Goal: Information Seeking & Learning: Learn about a topic

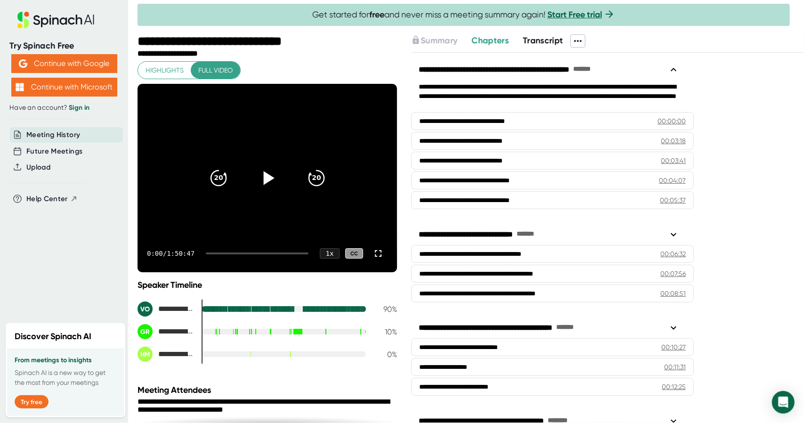
click at [264, 175] on icon at bounding box center [268, 178] width 11 height 14
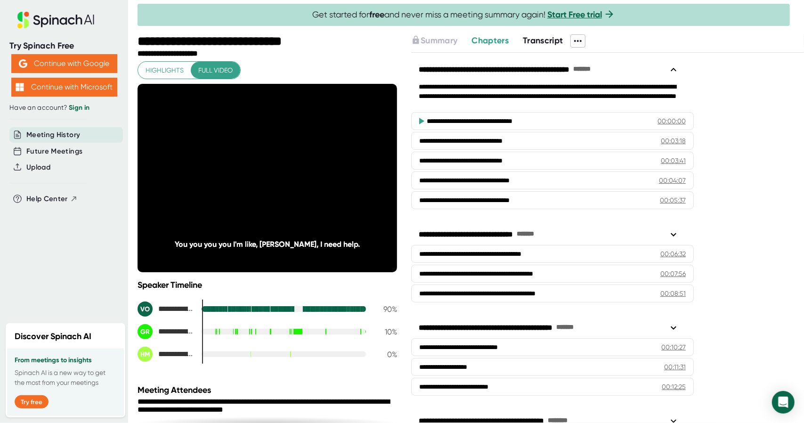
scroll to position [41, 0]
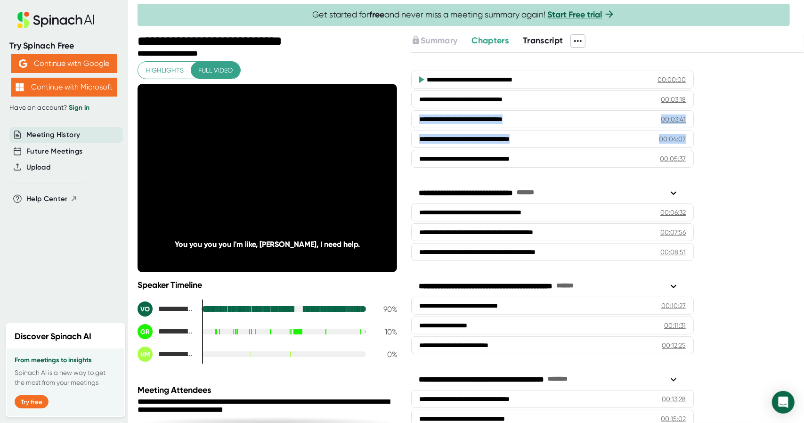
drag, startPoint x: 697, startPoint y: 105, endPoint x: 700, endPoint y: 133, distance: 28.0
click at [700, 133] on div "**********" at bounding box center [607, 238] width 393 height 370
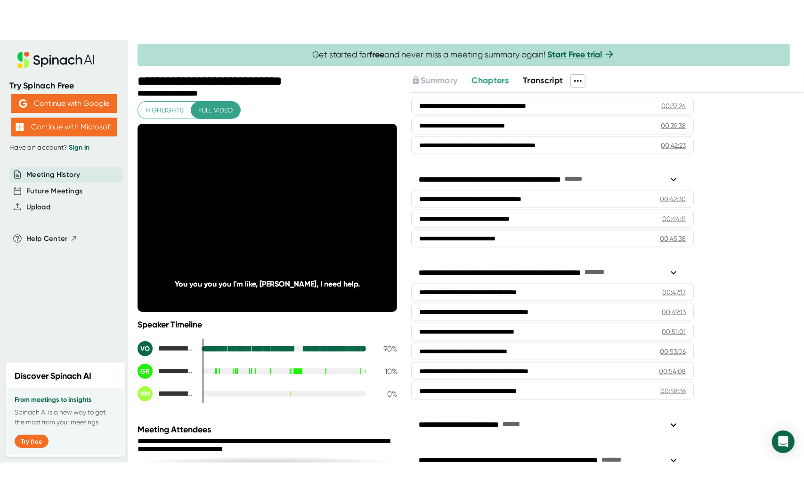
scroll to position [917, 0]
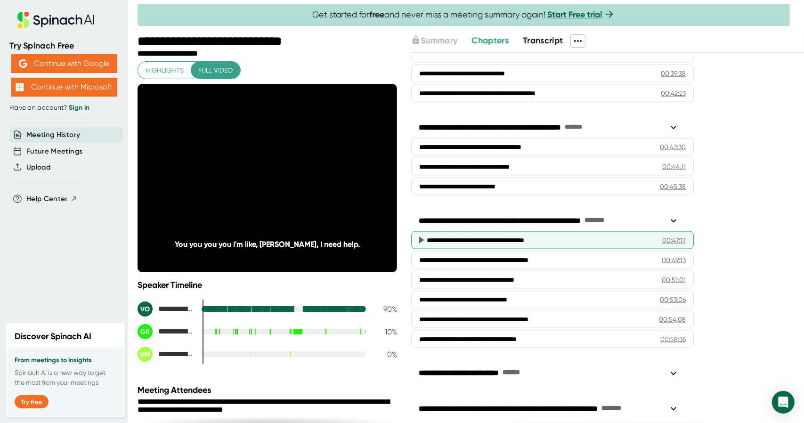
click at [601, 231] on div "**********" at bounding box center [552, 240] width 282 height 18
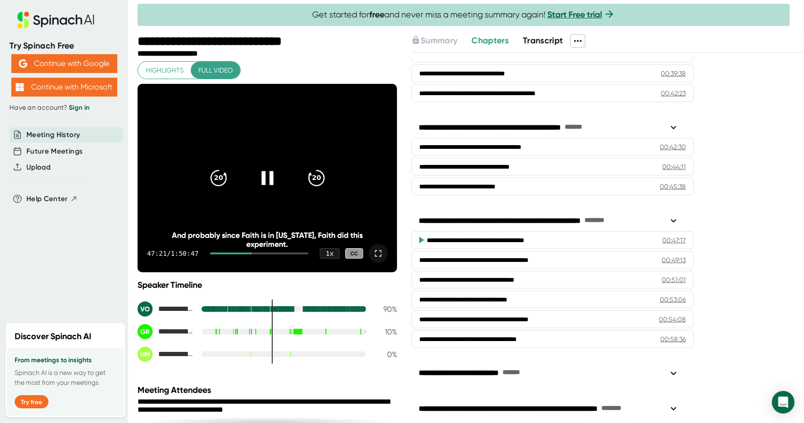
click at [375, 254] on icon at bounding box center [378, 253] width 7 height 7
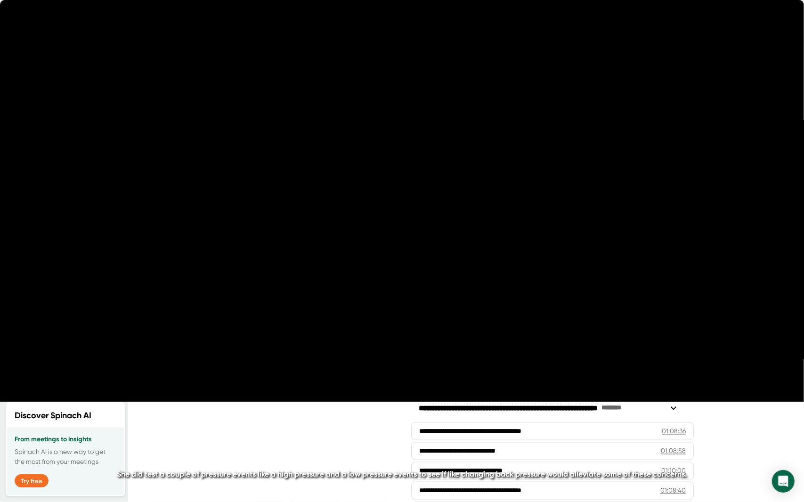
click at [389, 422] on div "49:44 / 1:50:47 1 x CC" at bounding box center [402, 484] width 804 height 38
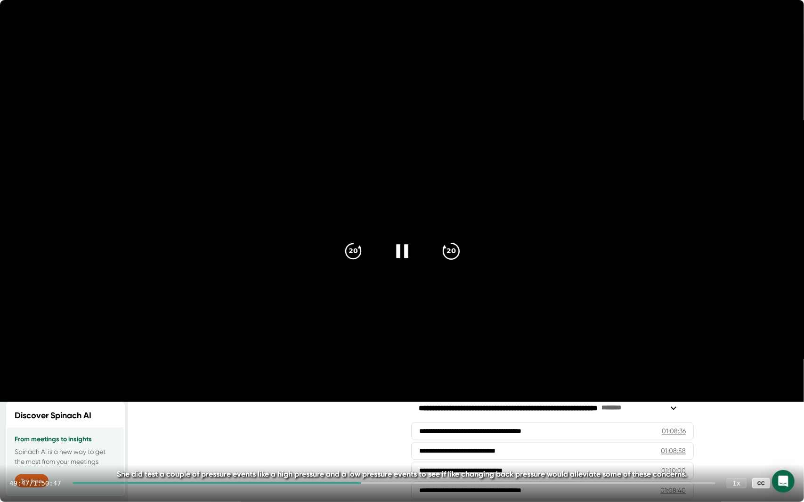
click at [448, 253] on icon "20" at bounding box center [451, 251] width 24 height 24
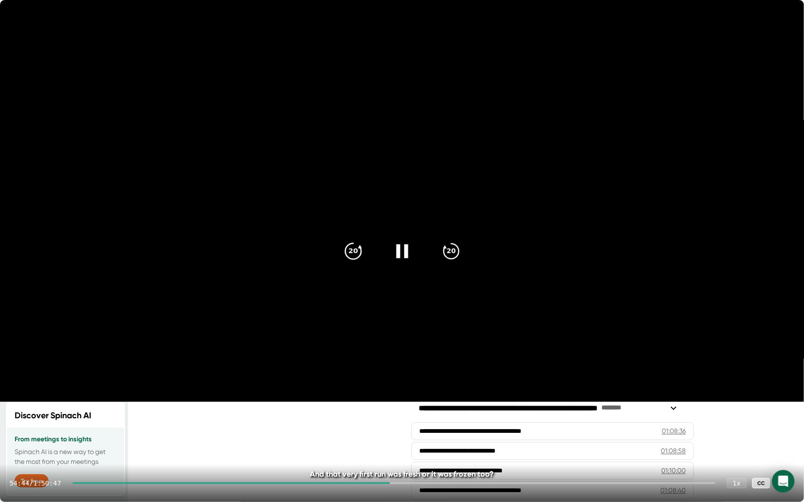
click at [353, 252] on icon "20" at bounding box center [353, 251] width 24 height 24
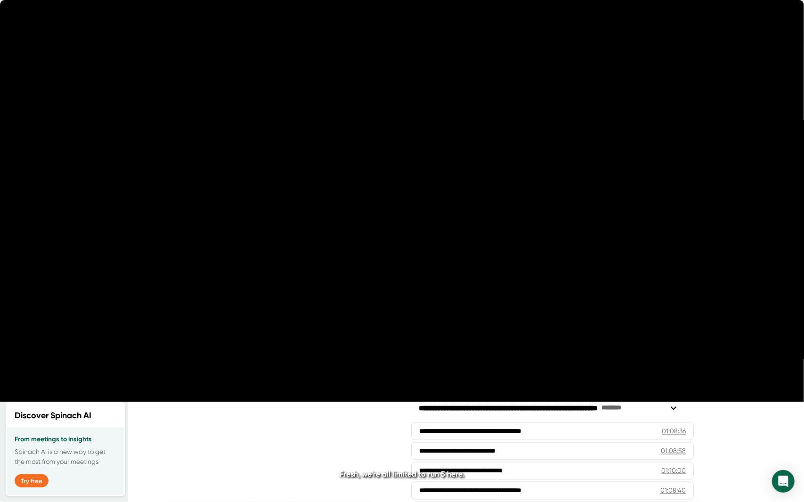
click at [353, 252] on icon "20" at bounding box center [353, 251] width 24 height 24
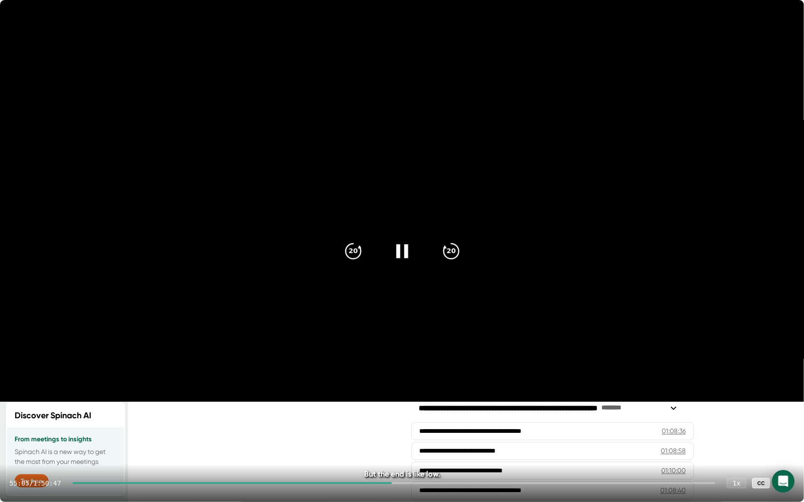
click at [327, 256] on video at bounding box center [402, 201] width 804 height 402
click at [410, 249] on icon at bounding box center [402, 251] width 24 height 24
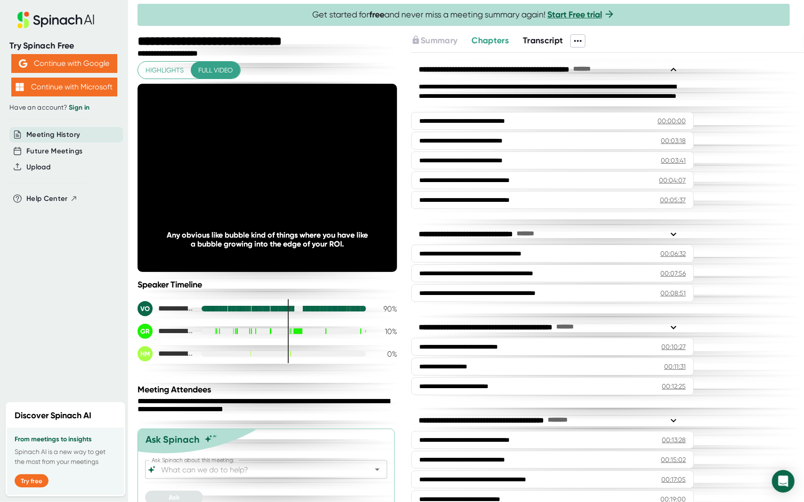
scroll to position [917, 0]
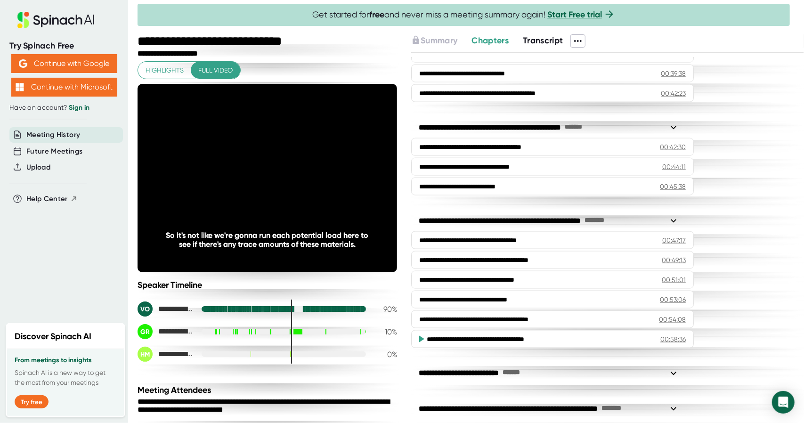
click at [372, 251] on icon at bounding box center [377, 253] width 11 height 11
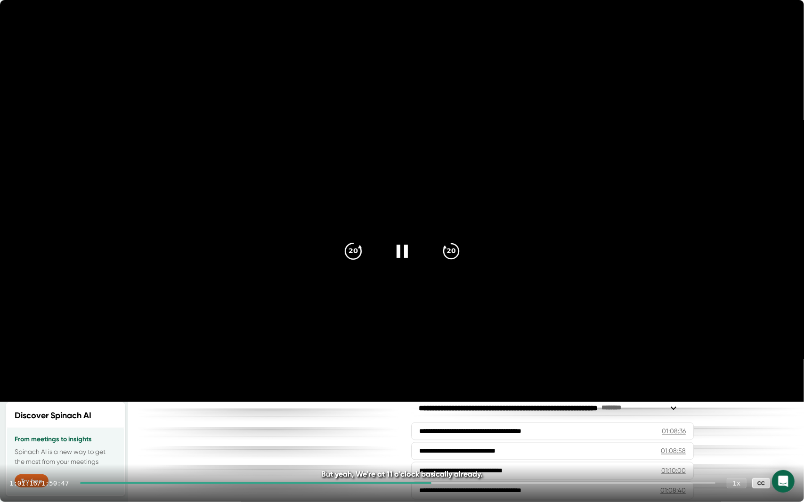
click at [360, 248] on icon "20" at bounding box center [353, 251] width 24 height 24
click at [440, 484] on div at bounding box center [397, 483] width 635 height 2
click at [423, 483] on div at bounding box center [259, 483] width 359 height 2
click at [443, 265] on div "20" at bounding box center [451, 252] width 40 height 40
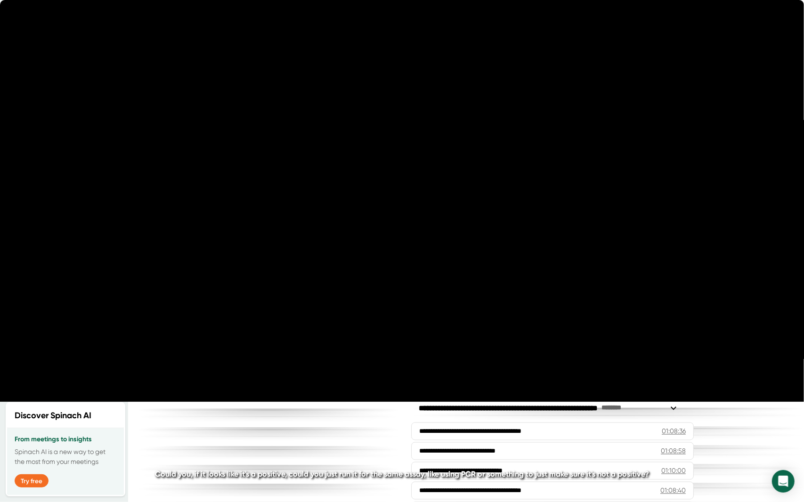
click at [443, 265] on div "20" at bounding box center [451, 252] width 40 height 40
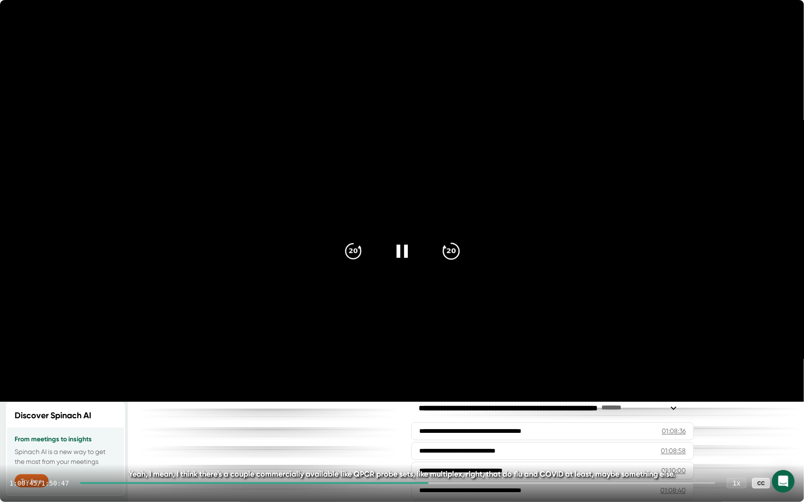
click at [454, 254] on icon "20" at bounding box center [451, 251] width 24 height 24
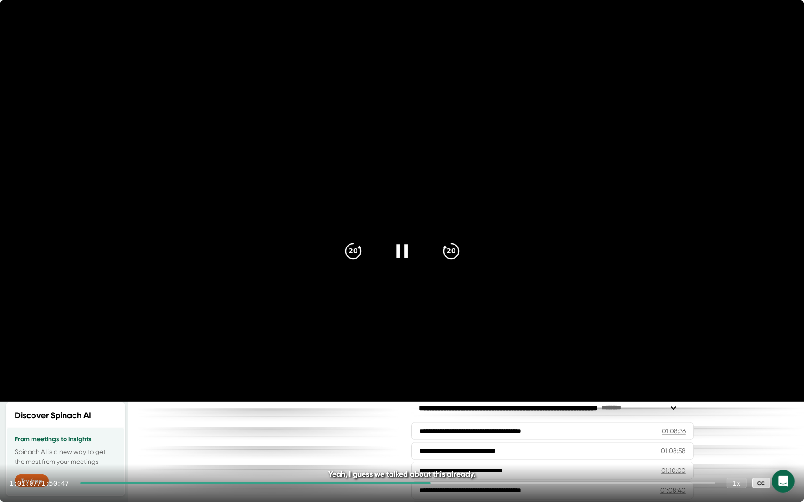
click at [164, 402] on video at bounding box center [402, 201] width 804 height 402
click at [406, 255] on icon at bounding box center [402, 251] width 12 height 14
click at [393, 246] on icon at bounding box center [402, 251] width 24 height 24
click at [430, 483] on div at bounding box center [255, 483] width 351 height 2
click at [406, 254] on icon at bounding box center [402, 251] width 24 height 24
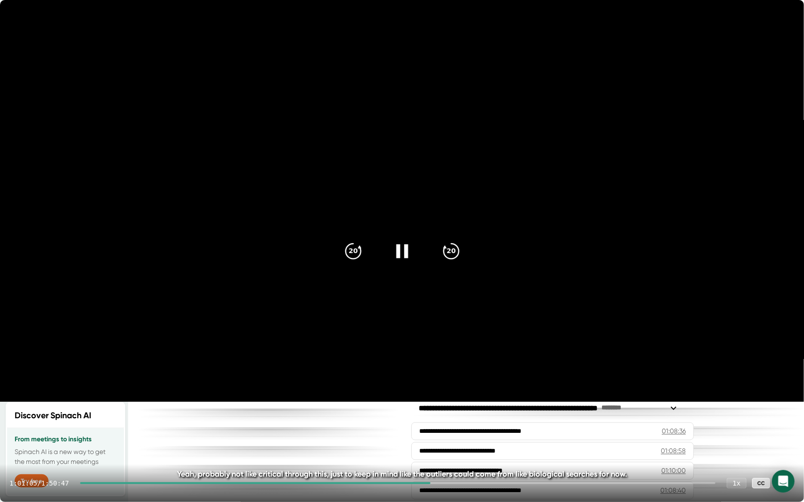
click at [400, 250] on icon at bounding box center [402, 251] width 24 height 24
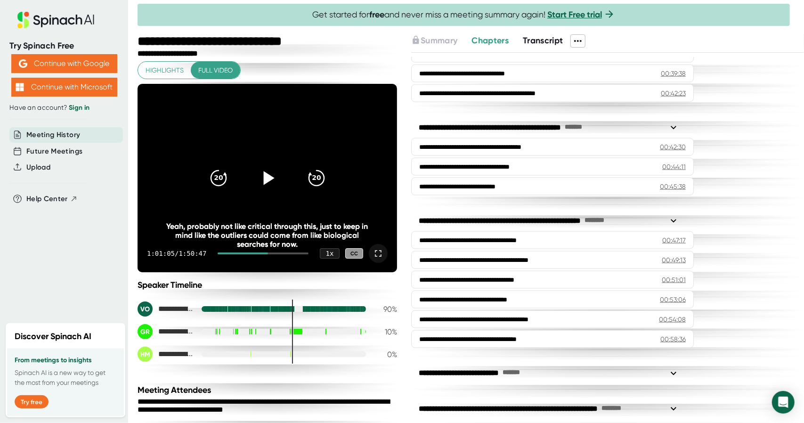
click at [372, 251] on icon at bounding box center [377, 253] width 11 height 11
click at [372, 252] on icon at bounding box center [377, 253] width 11 height 11
click at [263, 175] on icon at bounding box center [268, 178] width 11 height 14
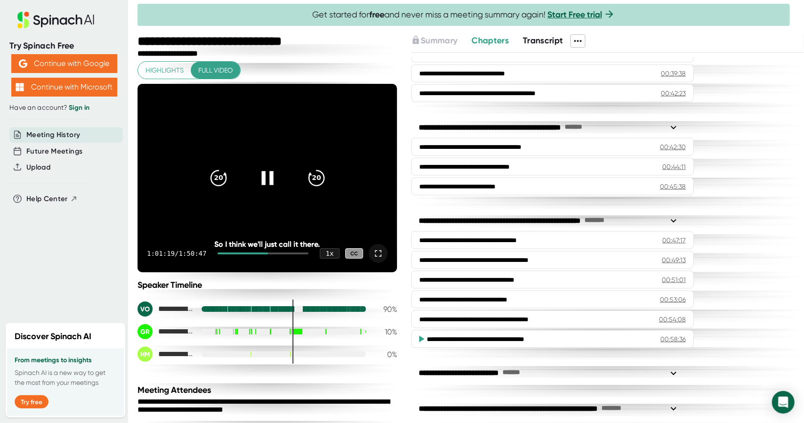
click at [264, 179] on icon at bounding box center [267, 178] width 24 height 24
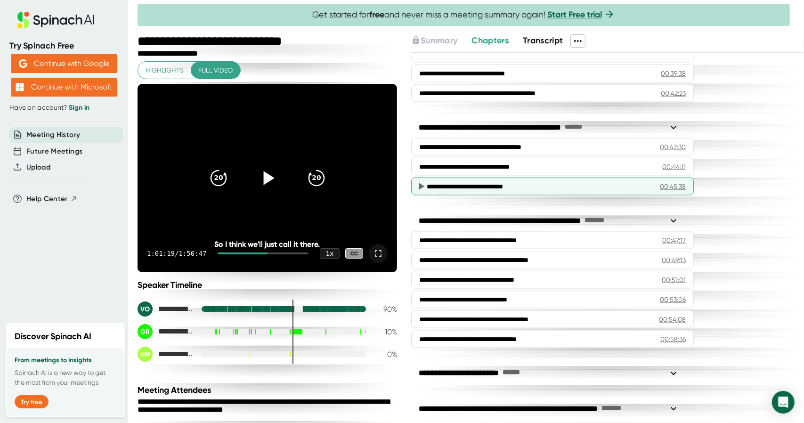
click at [535, 177] on div "**********" at bounding box center [552, 186] width 282 height 18
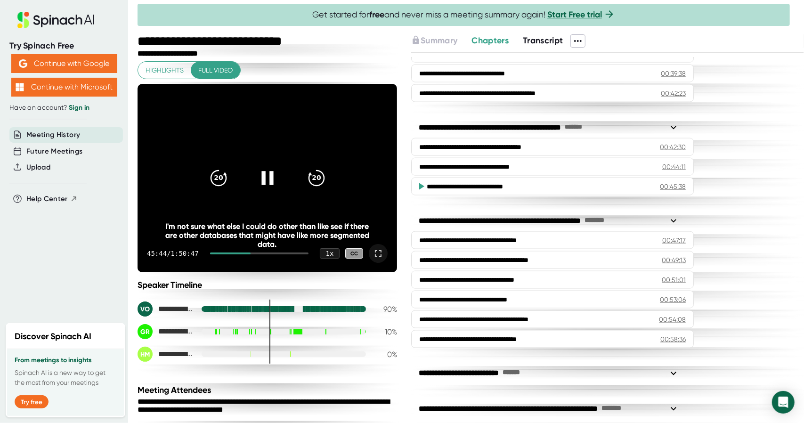
click at [257, 184] on icon at bounding box center [267, 178] width 24 height 24
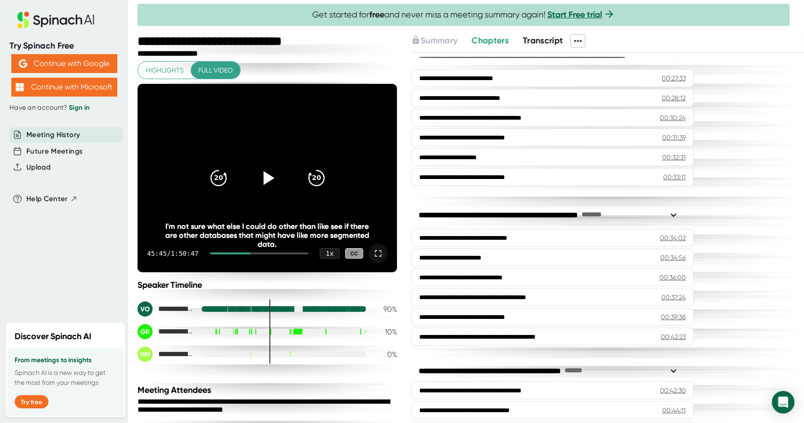
scroll to position [672, 0]
